Goal: Task Accomplishment & Management: Use online tool/utility

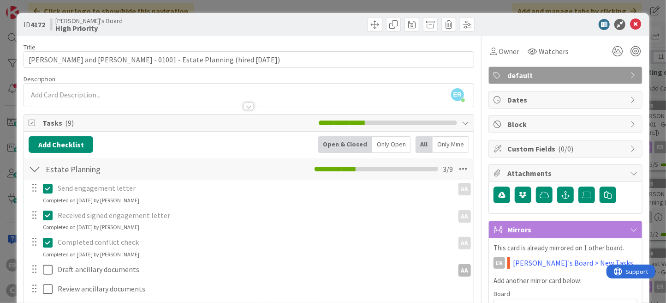
click at [148, 93] on div "ER [PERSON_NAME] joined 49 m ago" at bounding box center [249, 95] width 450 height 23
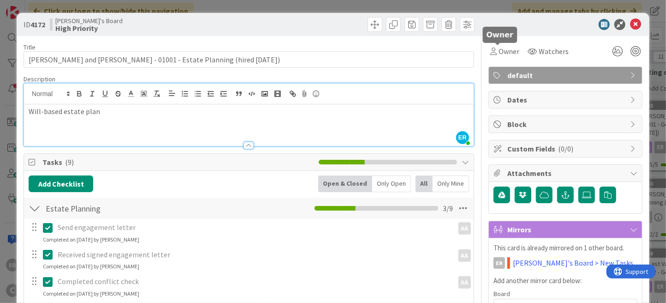
click at [503, 49] on span "Owner" at bounding box center [509, 51] width 21 height 11
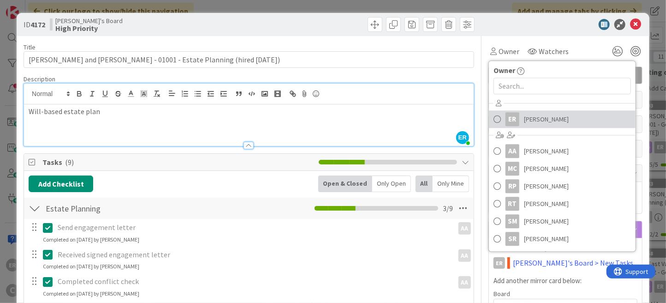
drag, startPoint x: 520, startPoint y: 113, endPoint x: 522, endPoint y: 101, distance: 12.8
click at [524, 113] on span "[PERSON_NAME]" at bounding box center [546, 119] width 45 height 14
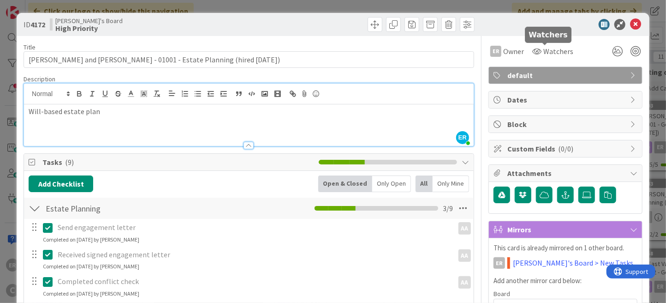
click at [544, 50] on span "Watchers" at bounding box center [559, 51] width 30 height 11
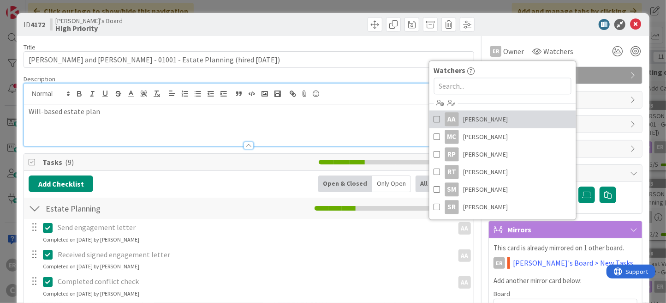
click at [508, 122] on span "[PERSON_NAME]" at bounding box center [486, 119] width 45 height 14
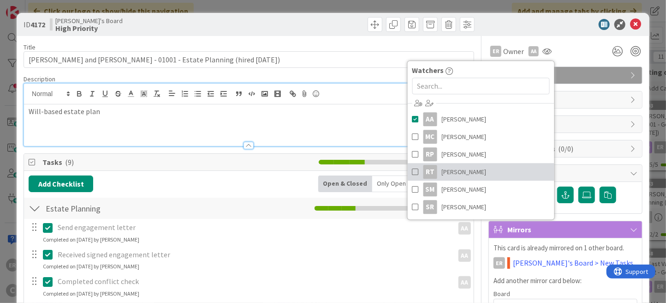
click at [477, 169] on link "RT [PERSON_NAME]" at bounding box center [481, 172] width 147 height 18
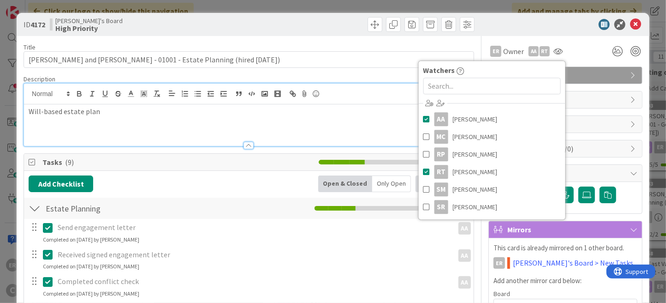
click at [322, 26] on div at bounding box center [362, 24] width 223 height 15
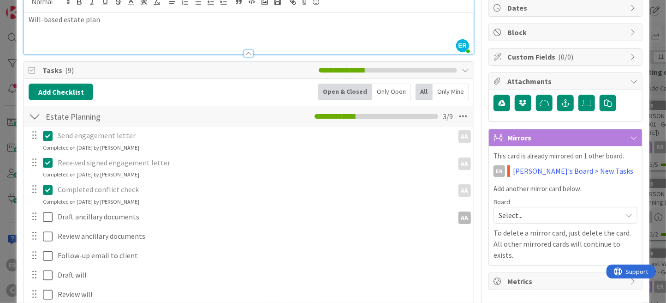
scroll to position [92, 0]
click at [544, 210] on span "Select..." at bounding box center [558, 214] width 118 height 13
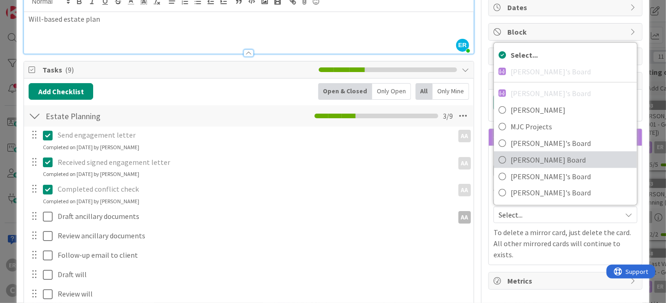
click at [540, 163] on span "[PERSON_NAME] Board" at bounding box center [572, 160] width 122 height 14
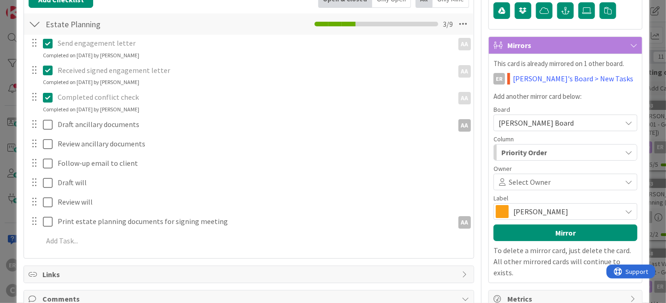
scroll to position [185, 0]
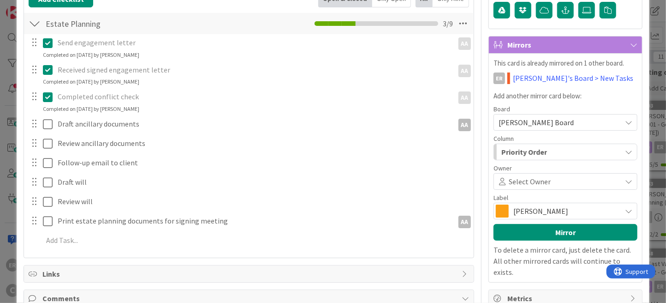
click at [540, 183] on span "Select Owner" at bounding box center [530, 181] width 42 height 11
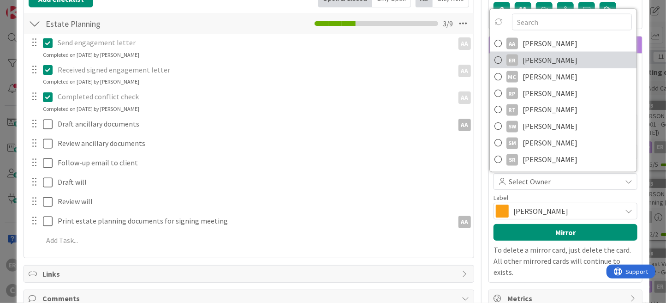
click at [549, 64] on span "[PERSON_NAME]" at bounding box center [550, 60] width 55 height 14
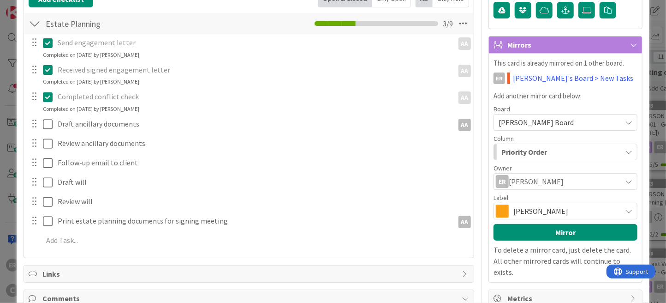
click at [522, 206] on span "[PERSON_NAME]" at bounding box center [565, 210] width 103 height 13
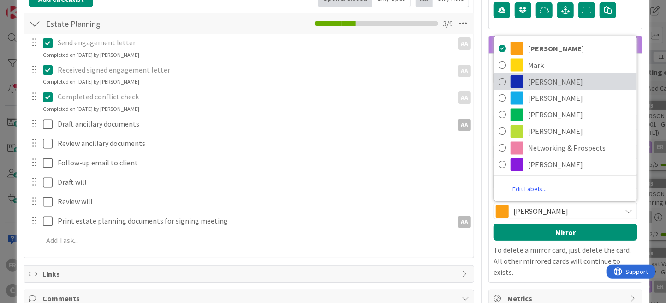
click at [531, 84] on span "[PERSON_NAME]" at bounding box center [580, 82] width 104 height 14
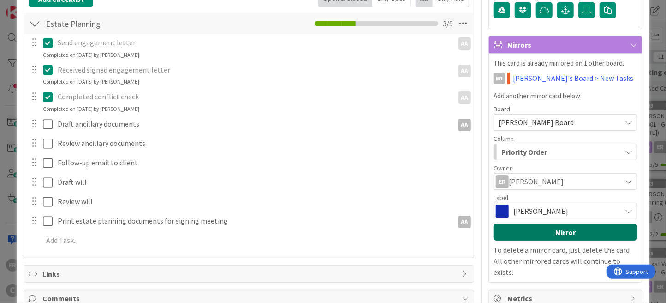
click at [558, 227] on button "Mirror" at bounding box center [566, 232] width 144 height 17
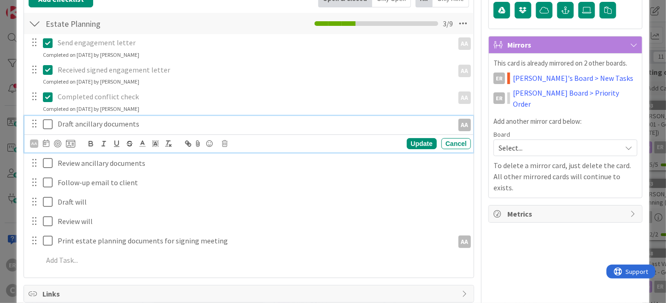
click at [152, 124] on p "Draft ancillary documents" at bounding box center [254, 124] width 392 height 11
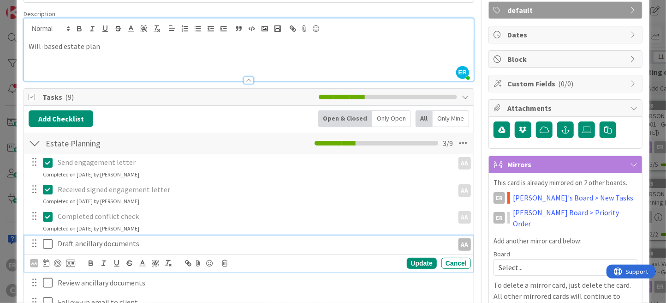
scroll to position [138, 0]
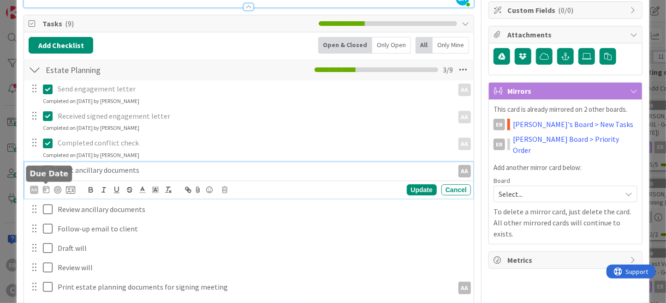
click at [45, 187] on icon at bounding box center [46, 188] width 6 height 7
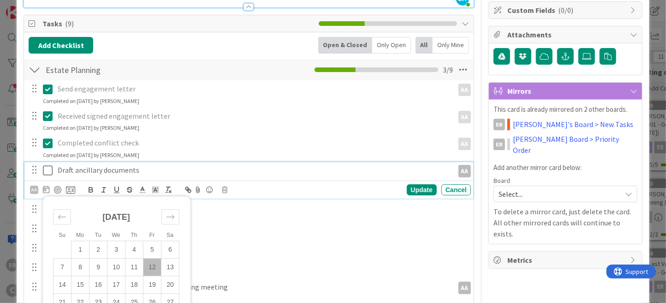
click at [150, 283] on td "19" at bounding box center [152, 285] width 18 height 18
type input "[DATE]"
click at [419, 189] on div "Update" at bounding box center [422, 189] width 30 height 11
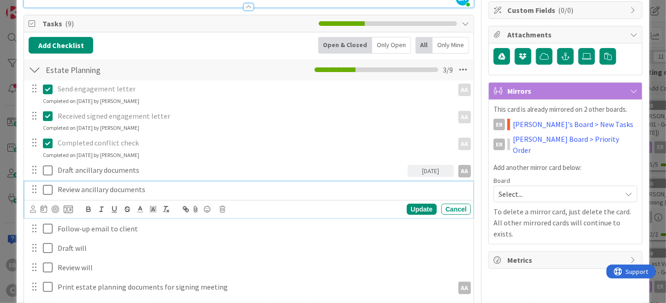
click at [158, 189] on p "Review ancillary documents" at bounding box center [262, 189] width 409 height 11
click at [30, 209] on icon at bounding box center [33, 208] width 6 height 7
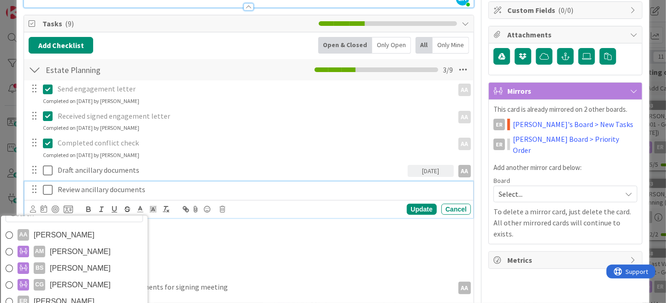
scroll to position [230, 0]
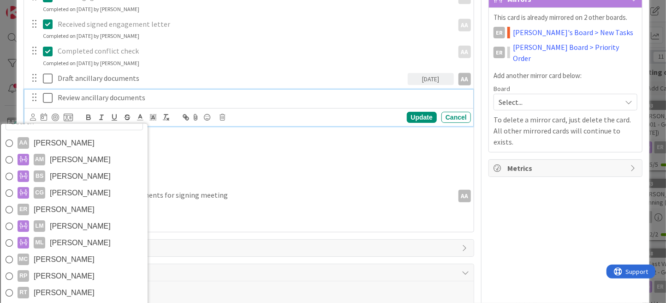
click at [87, 212] on link "ER [PERSON_NAME]" at bounding box center [74, 209] width 147 height 17
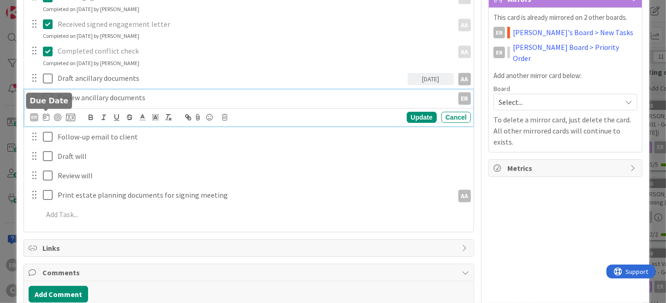
click at [45, 118] on icon at bounding box center [46, 116] width 6 height 7
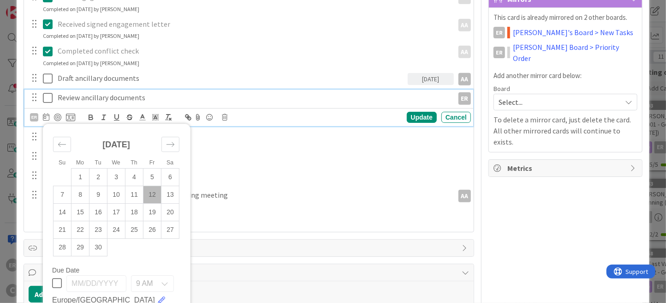
click at [157, 208] on td "19" at bounding box center [152, 212] width 18 height 18
type input "[DATE]"
click at [407, 116] on div "Update" at bounding box center [422, 117] width 30 height 11
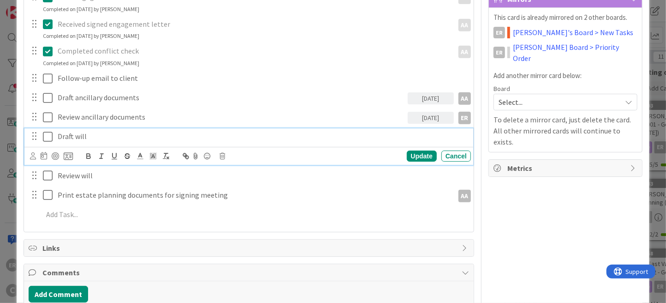
click at [98, 133] on p "Draft will" at bounding box center [262, 136] width 409 height 11
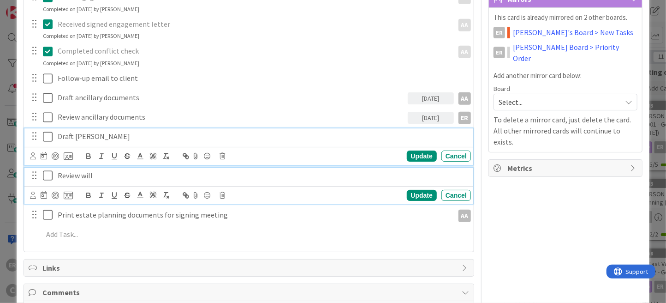
click at [96, 175] on p "Review will" at bounding box center [262, 175] width 409 height 11
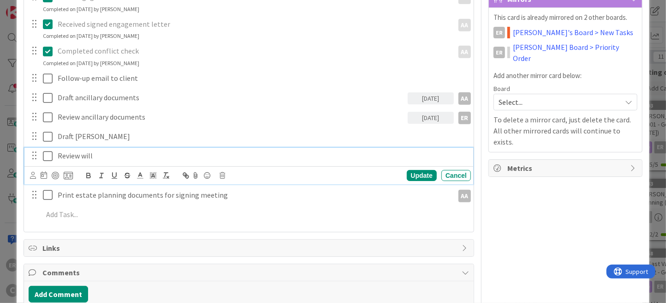
scroll to position [211, 0]
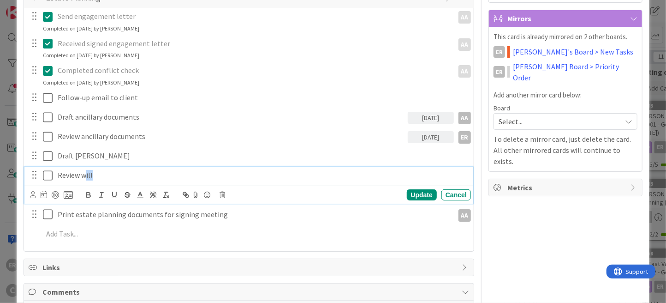
drag, startPoint x: 96, startPoint y: 175, endPoint x: 84, endPoint y: 176, distance: 11.6
click at [84, 176] on p "Review will" at bounding box center [262, 175] width 409 height 11
click at [92, 178] on p "Review will" at bounding box center [262, 175] width 409 height 11
click at [407, 190] on div "Update" at bounding box center [422, 194] width 30 height 11
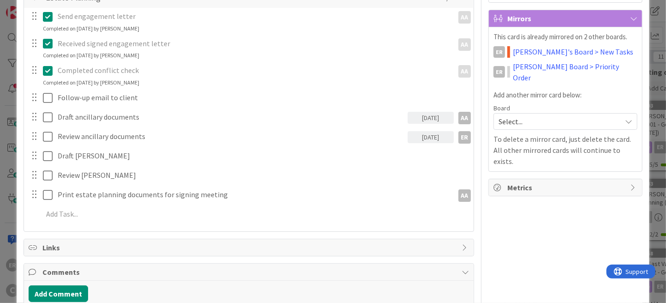
scroll to position [257, 0]
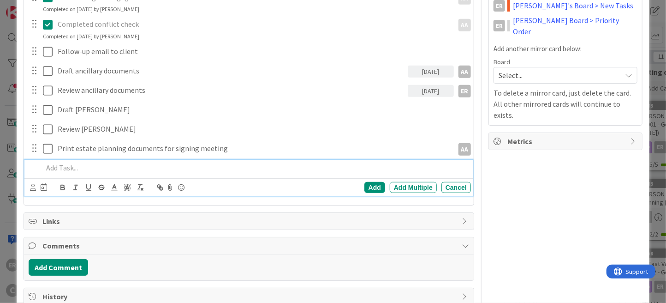
click at [97, 161] on div at bounding box center [255, 168] width 432 height 16
click at [29, 187] on div "Add Add Multiple Cancel" at bounding box center [248, 187] width 449 height 18
click at [30, 189] on icon at bounding box center [33, 187] width 6 height 7
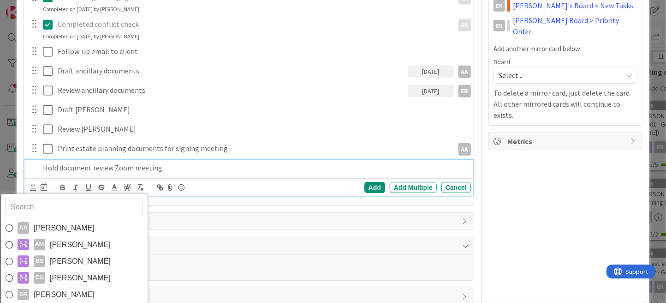
click at [87, 287] on link "ER [PERSON_NAME]" at bounding box center [74, 294] width 147 height 17
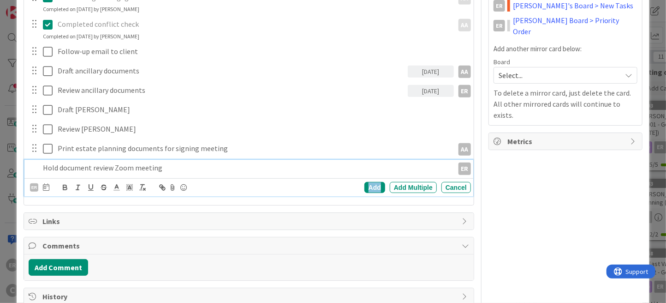
click at [375, 186] on div "Add" at bounding box center [375, 187] width 21 height 11
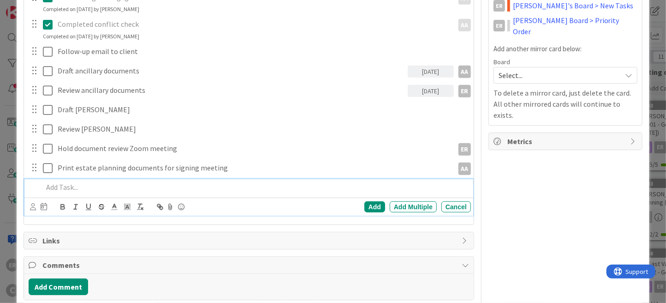
click at [61, 185] on p at bounding box center [255, 187] width 424 height 11
click at [34, 205] on icon at bounding box center [33, 206] width 6 height 7
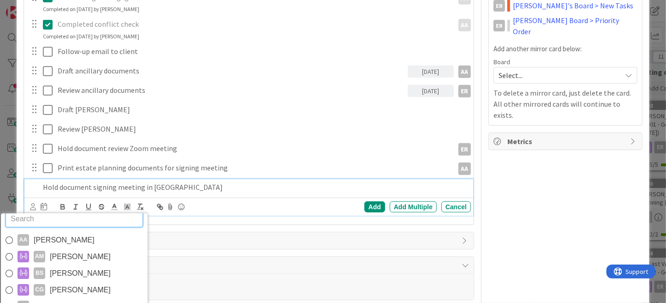
scroll to position [15, 0]
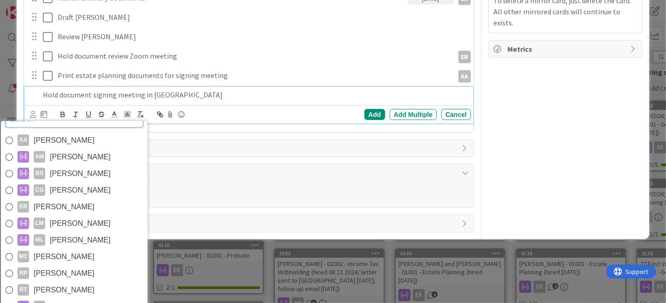
click at [92, 211] on link "ER [PERSON_NAME]" at bounding box center [74, 206] width 147 height 17
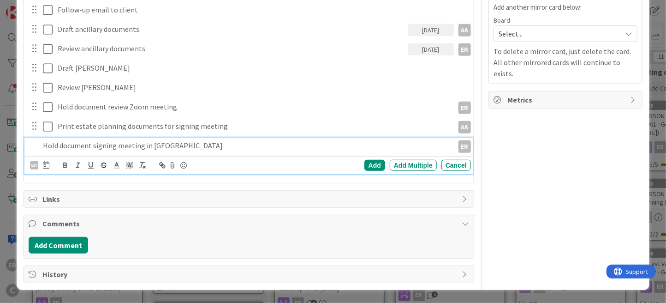
scroll to position [296, 0]
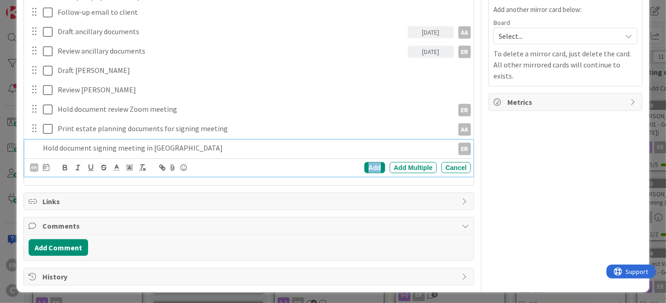
click at [367, 166] on div "Add" at bounding box center [375, 167] width 21 height 11
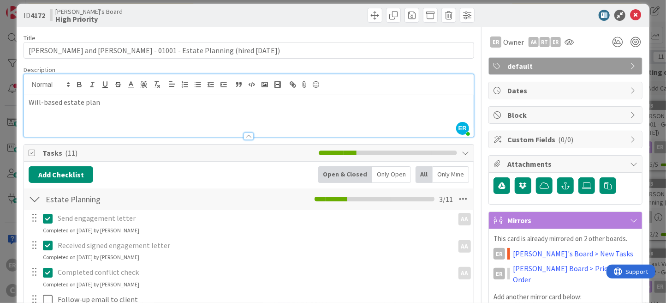
scroll to position [0, 0]
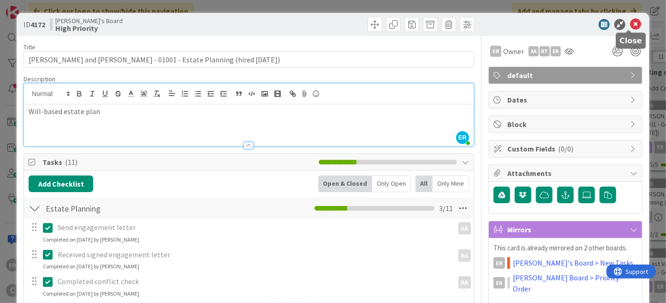
click at [630, 24] on icon at bounding box center [635, 24] width 11 height 11
